Goal: Book appointment/travel/reservation

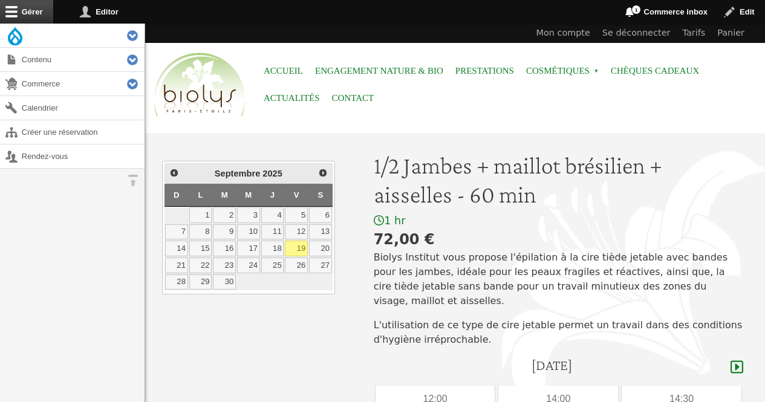
scroll to position [251, 0]
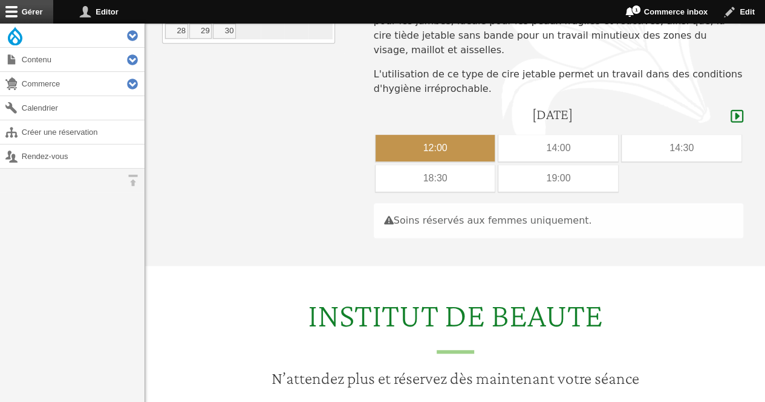
click at [406, 135] on div "12:00" at bounding box center [435, 148] width 120 height 27
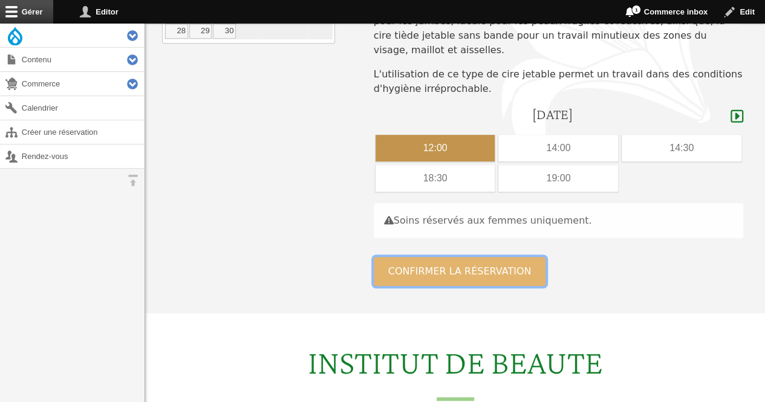
click at [431, 257] on button "Confirmer la réservation" at bounding box center [460, 271] width 172 height 29
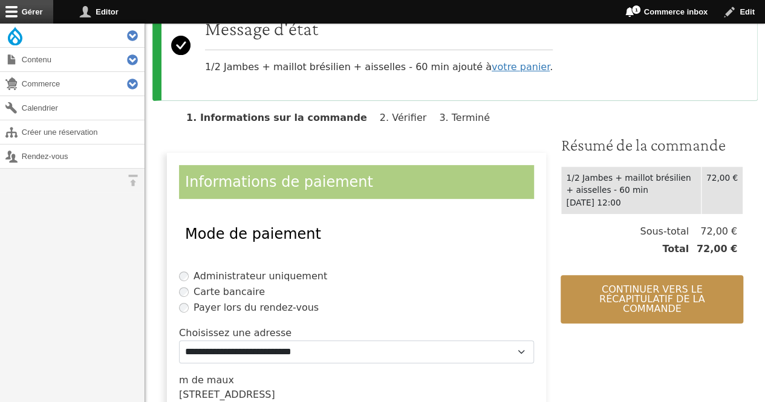
scroll to position [143, 0]
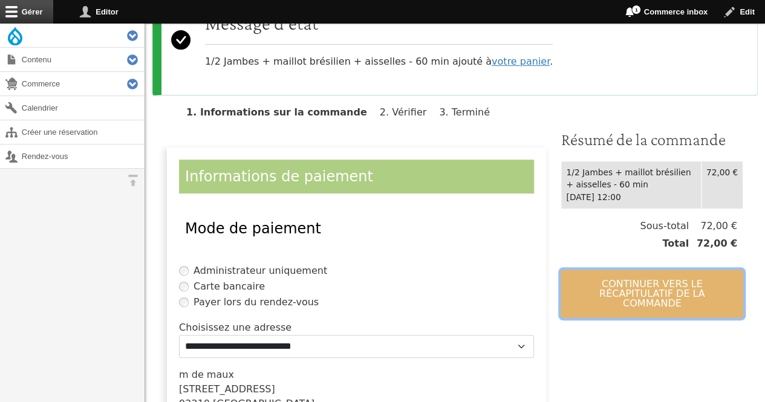
click at [629, 270] on button "Continuer vers le récapitulatif de la commande" at bounding box center [652, 294] width 183 height 48
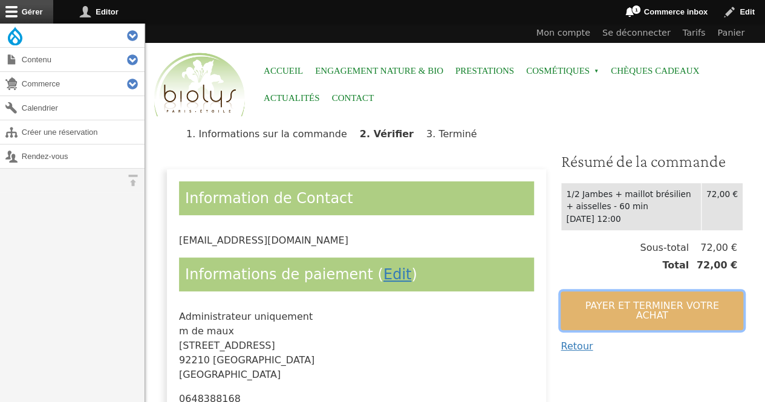
click at [616, 303] on button "Payer et terminer votre achat" at bounding box center [652, 310] width 183 height 39
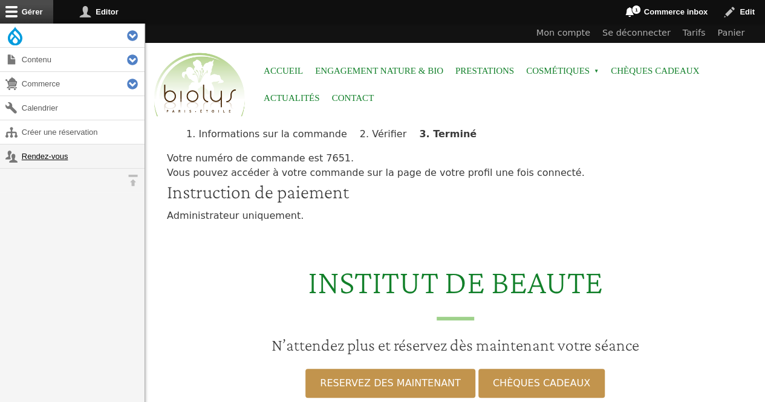
click at [44, 153] on link "Rendez-vous" at bounding box center [72, 157] width 145 height 24
